Goal: Task Accomplishment & Management: Manage account settings

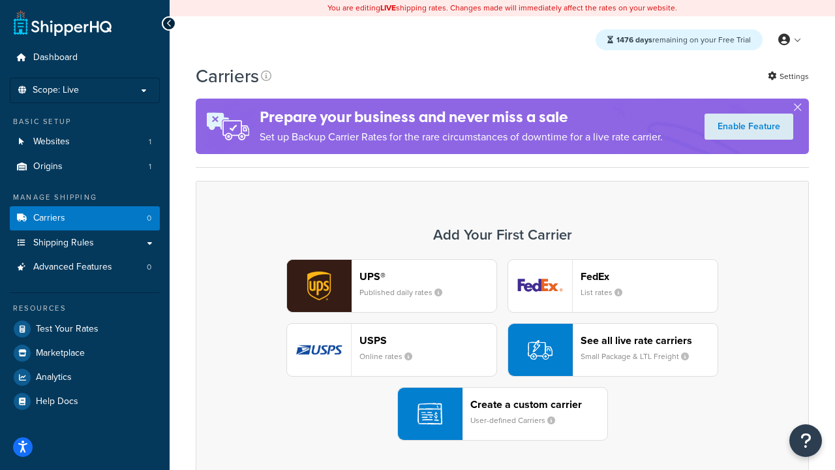
click at [502, 350] on div "UPS® Published daily rates FedEx List rates USPS Online rates See all live rate…" at bounding box center [502, 349] width 586 height 181
click at [649, 277] on header "FedEx" at bounding box center [649, 276] width 137 height 12
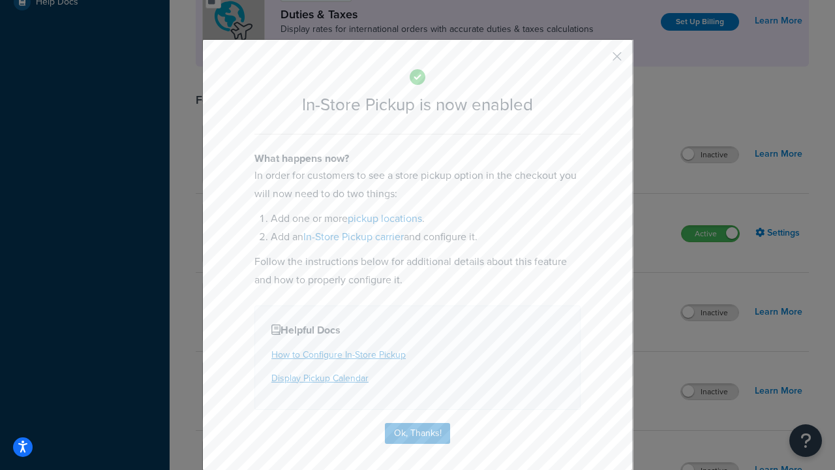
click at [598, 61] on button "button" at bounding box center [597, 60] width 3 height 3
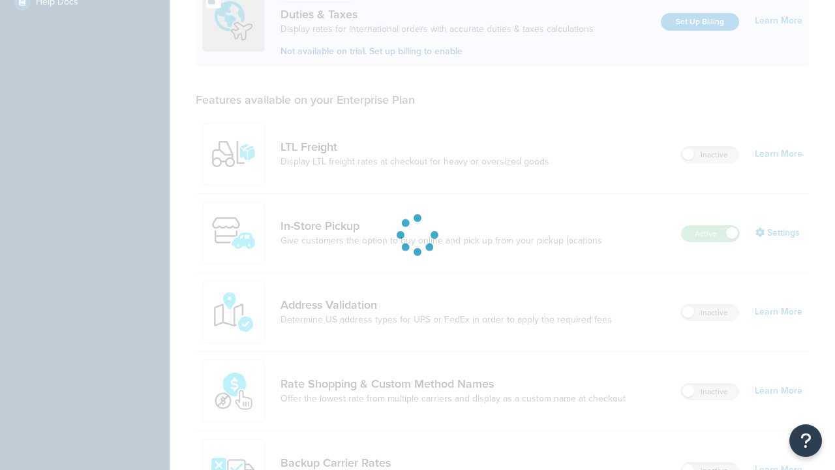
scroll to position [399, 0]
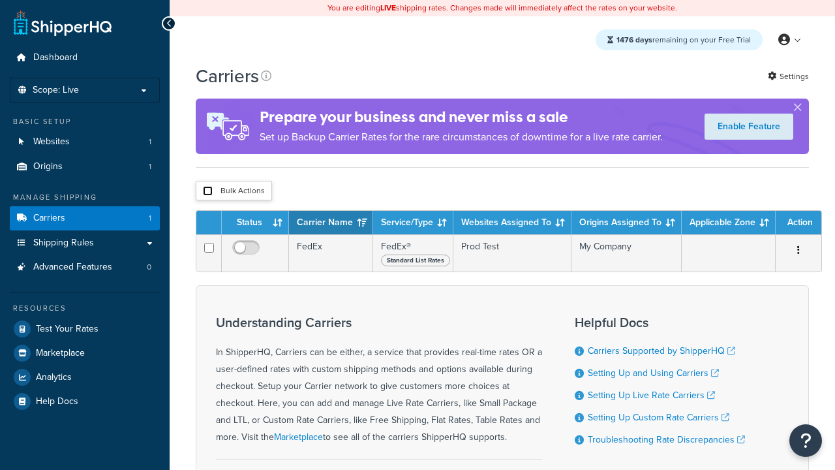
click at [207, 192] on input "checkbox" at bounding box center [208, 191] width 10 height 10
checkbox input "true"
click at [0, 0] on button "Delete" at bounding box center [0, 0] width 0 height 0
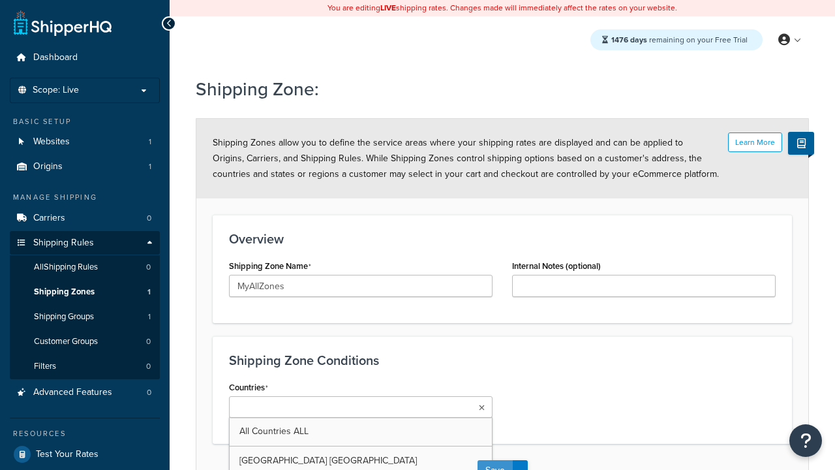
click at [494, 460] on button "Save" at bounding box center [495, 470] width 35 height 21
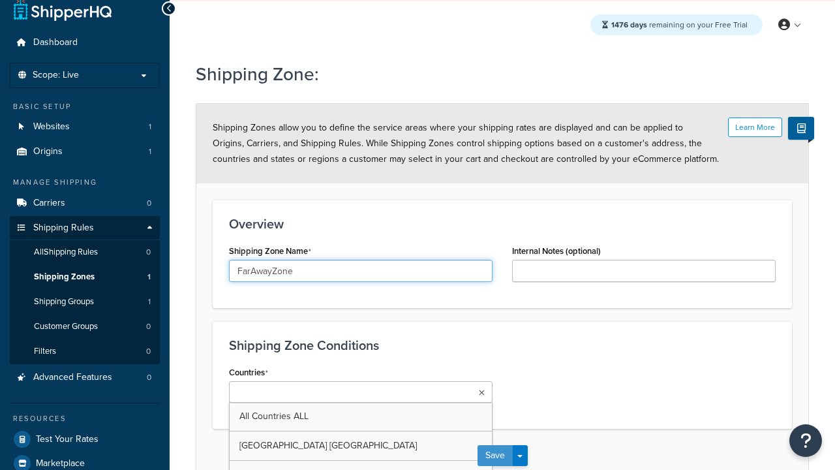
type input "FarAwayZone"
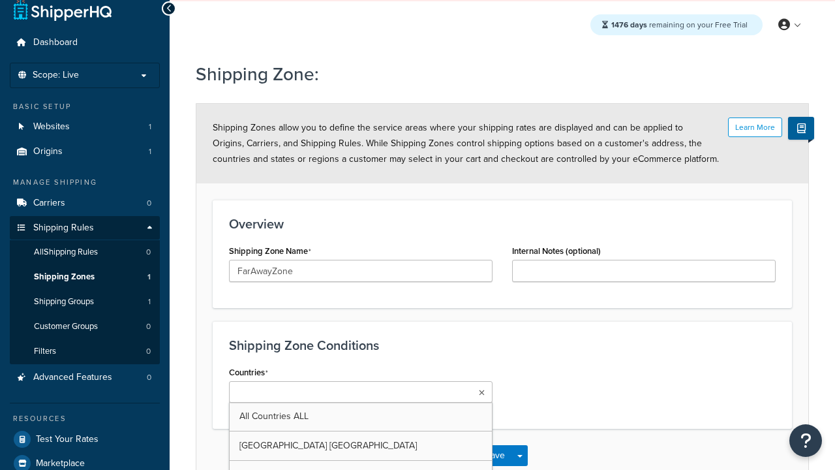
click at [348, 394] on input "Countries" at bounding box center [290, 393] width 115 height 14
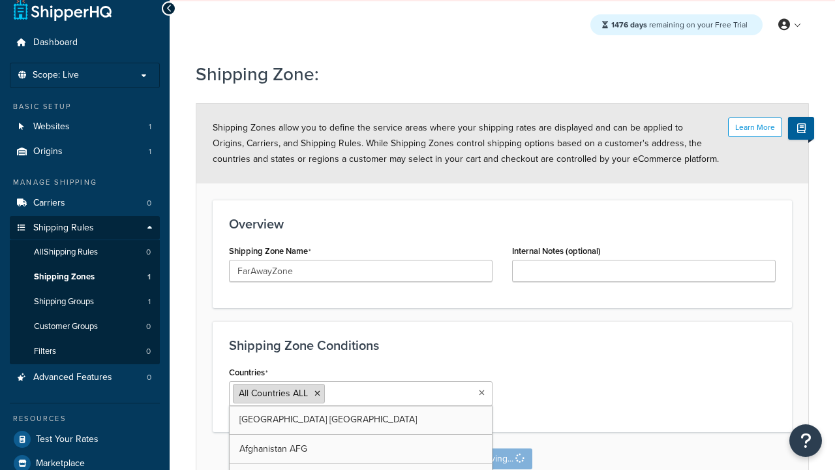
click at [273, 393] on span "All Countries ALL" at bounding box center [273, 393] width 69 height 14
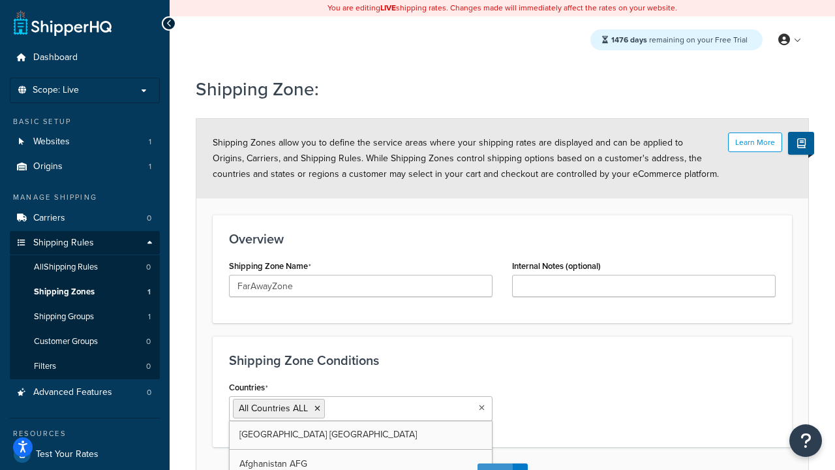
click at [494, 463] on button "Save" at bounding box center [495, 473] width 35 height 21
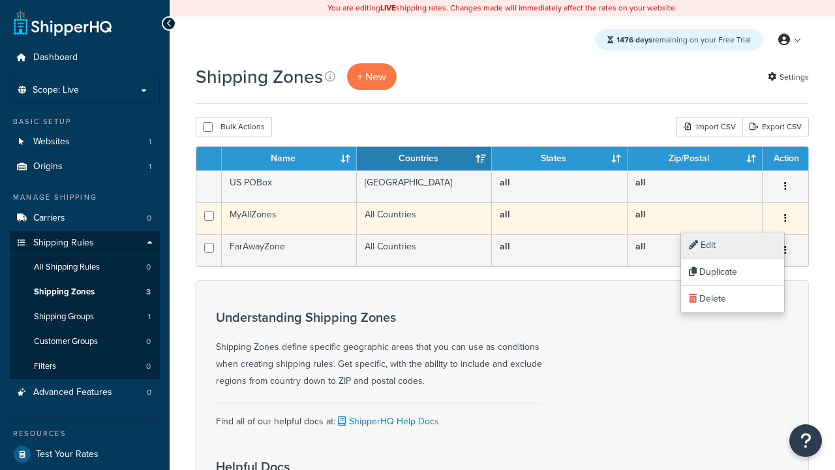
click at [732, 245] on link "Edit" at bounding box center [732, 245] width 103 height 27
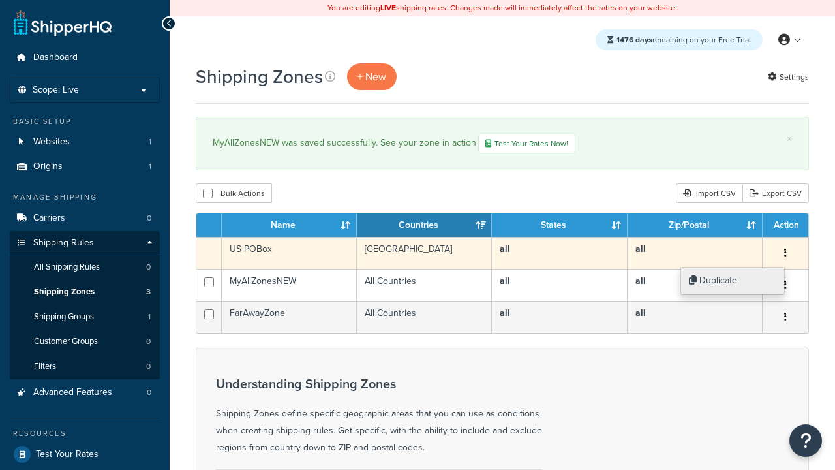
click at [732, 281] on link "Duplicate" at bounding box center [732, 280] width 103 height 27
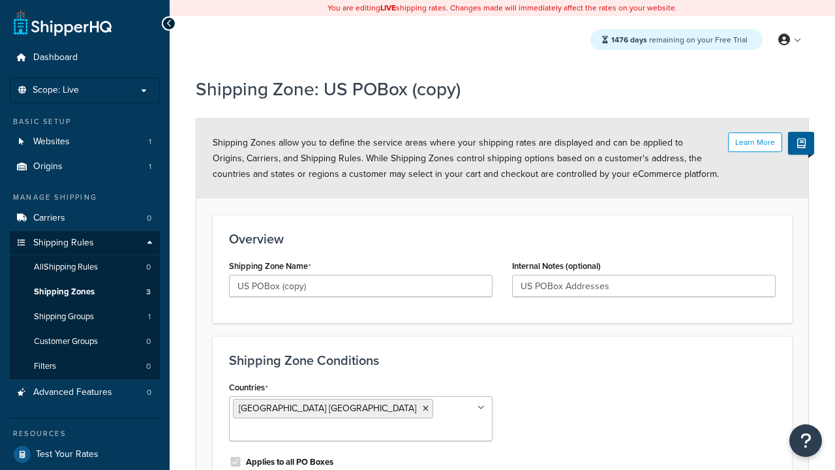
scroll to position [127, 0]
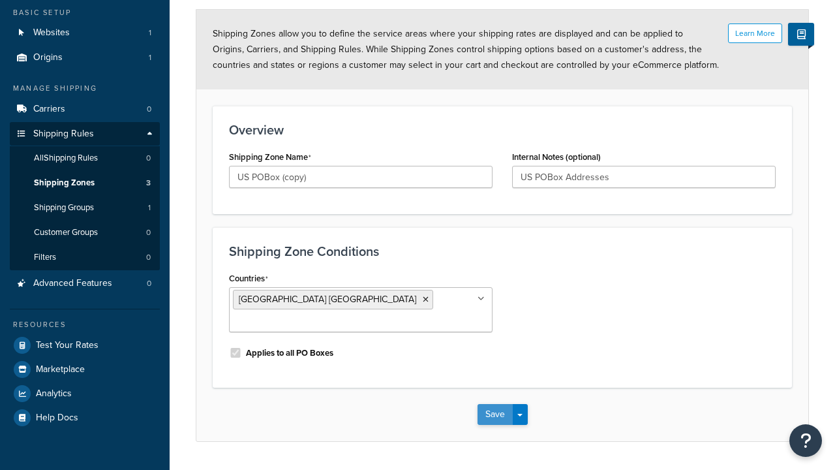
click at [494, 404] on button "Save" at bounding box center [495, 414] width 35 height 21
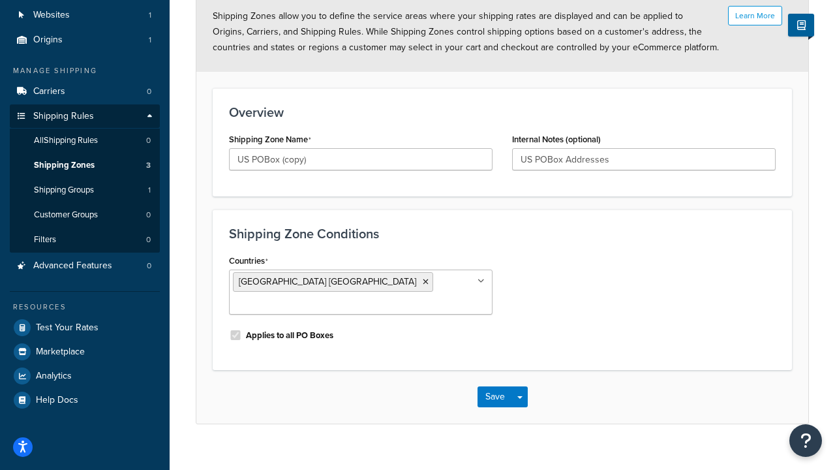
scroll to position [0, 0]
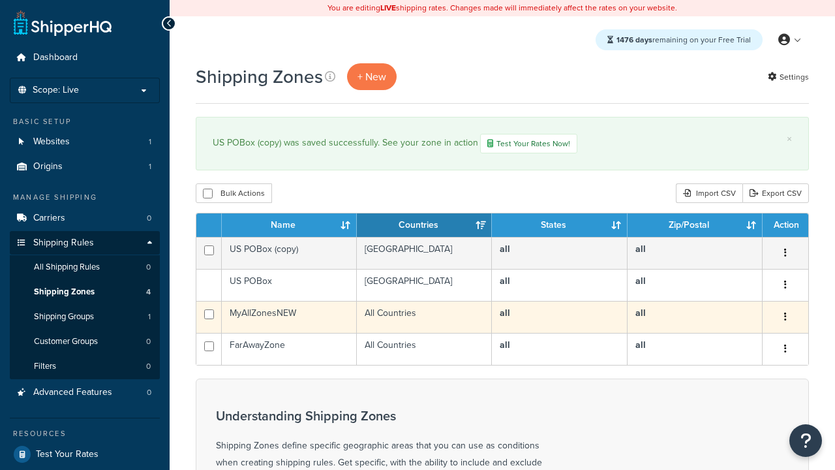
click at [785, 319] on icon "button" at bounding box center [785, 316] width 3 height 9
click at [0, 0] on link "Delete" at bounding box center [0, 0] width 0 height 0
